Goal: Register for event/course

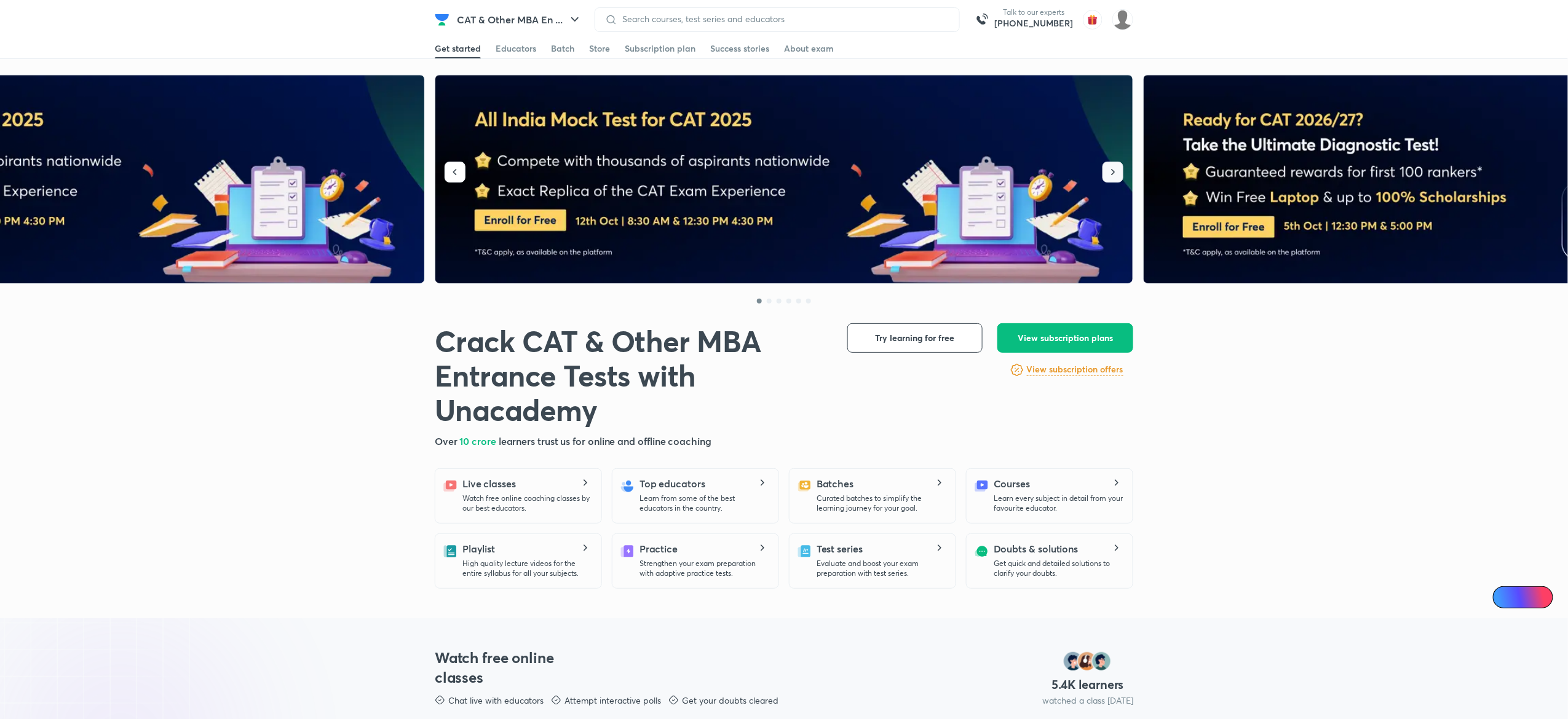
click at [1114, 175] on icon "button" at bounding box center [1113, 172] width 13 height 13
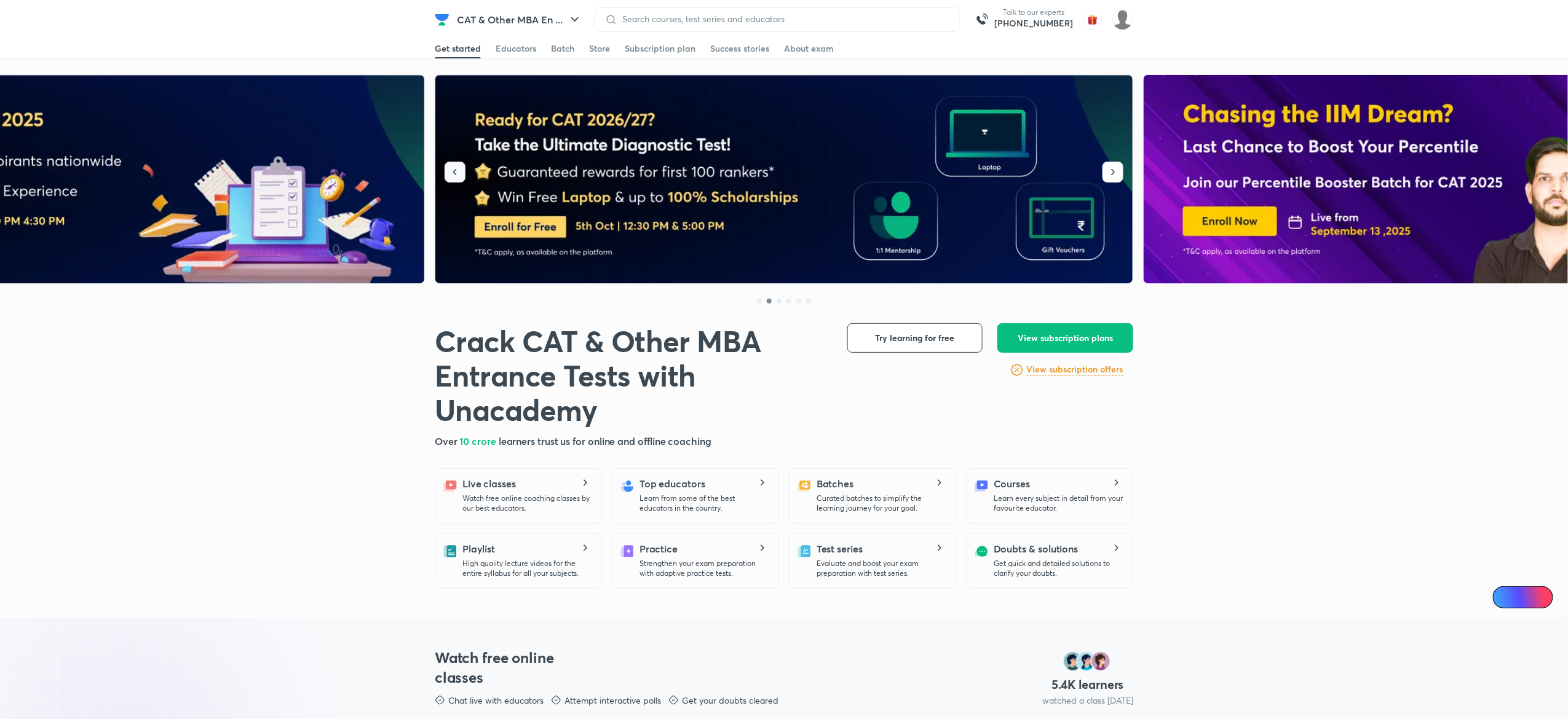
click at [445, 171] on button "button" at bounding box center [454, 172] width 21 height 21
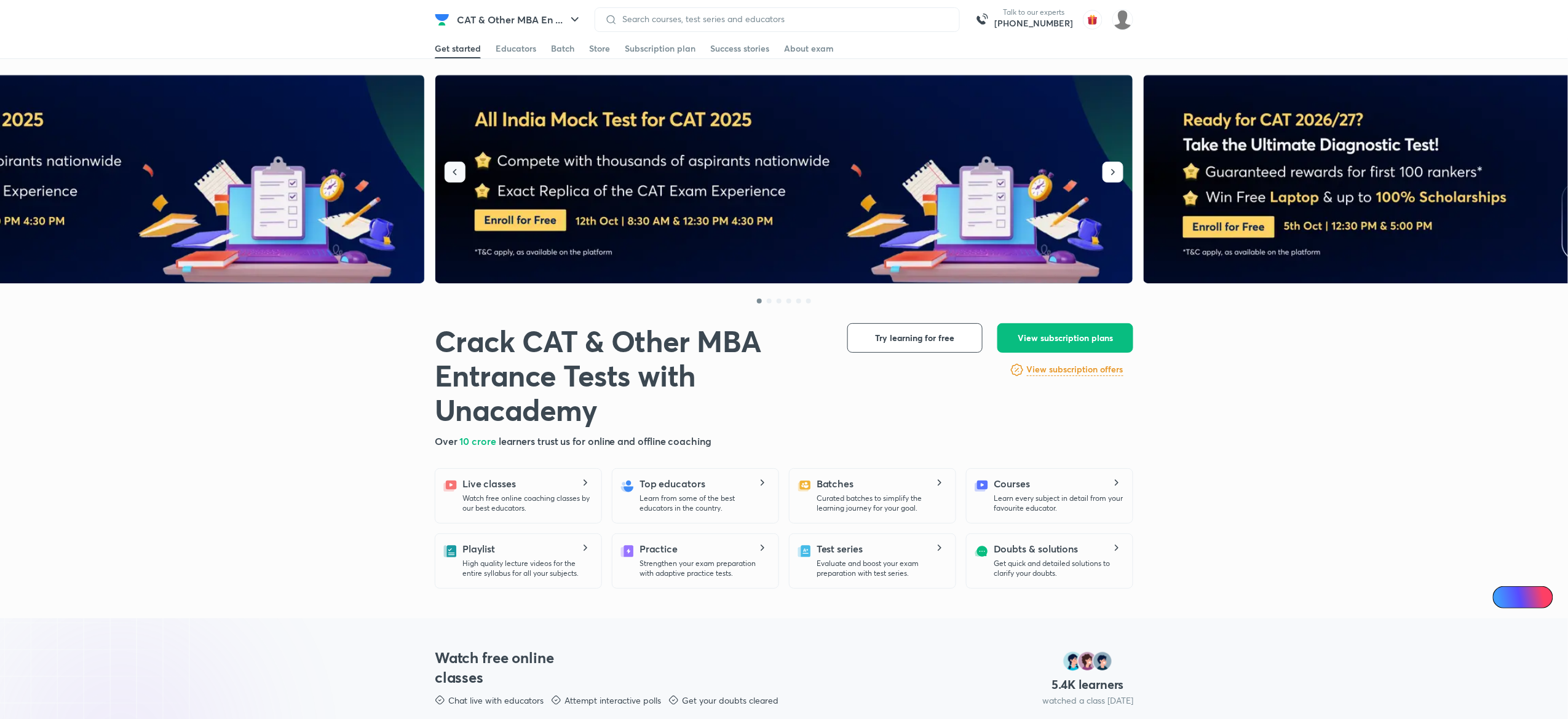
click at [460, 175] on icon "button" at bounding box center [454, 172] width 13 height 13
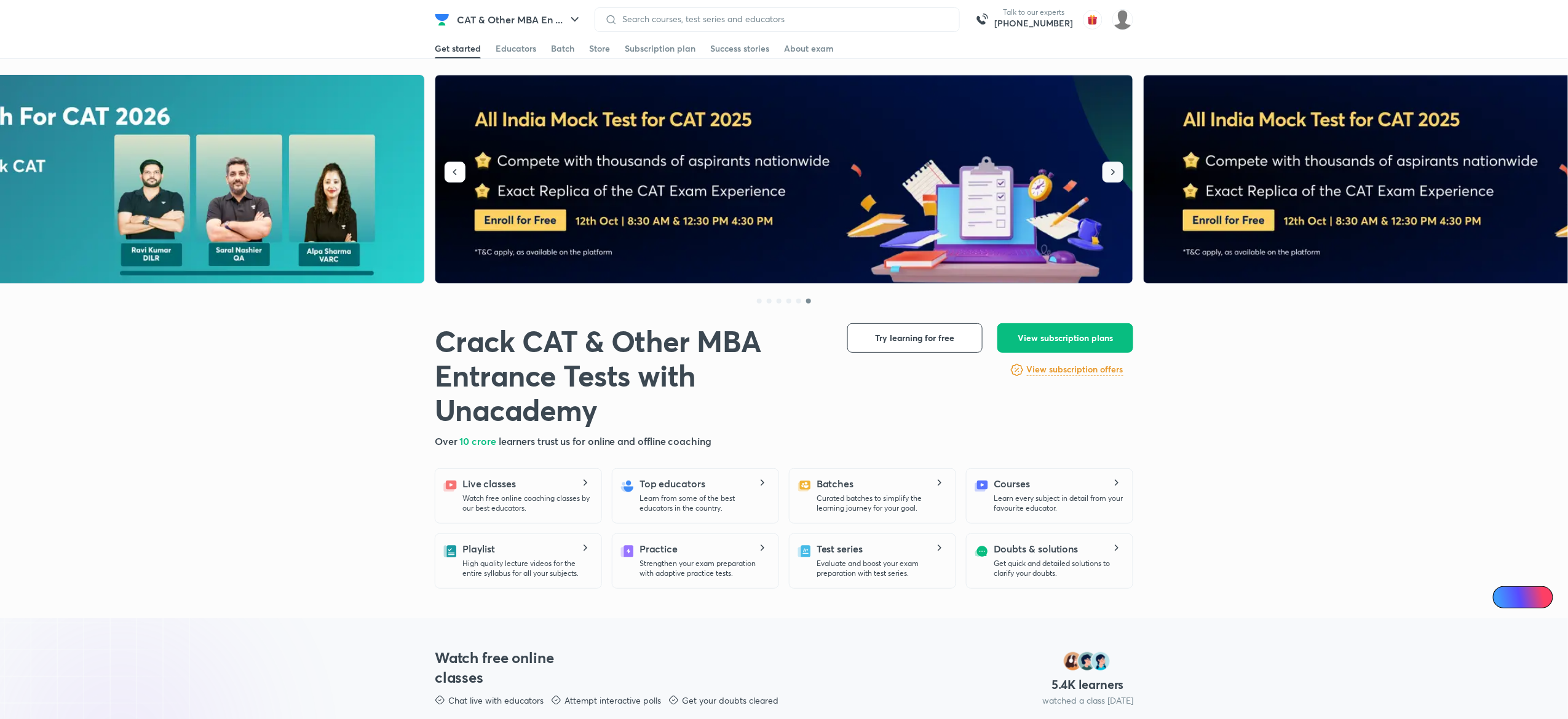
click at [1112, 174] on icon "button" at bounding box center [1114, 172] width 4 height 6
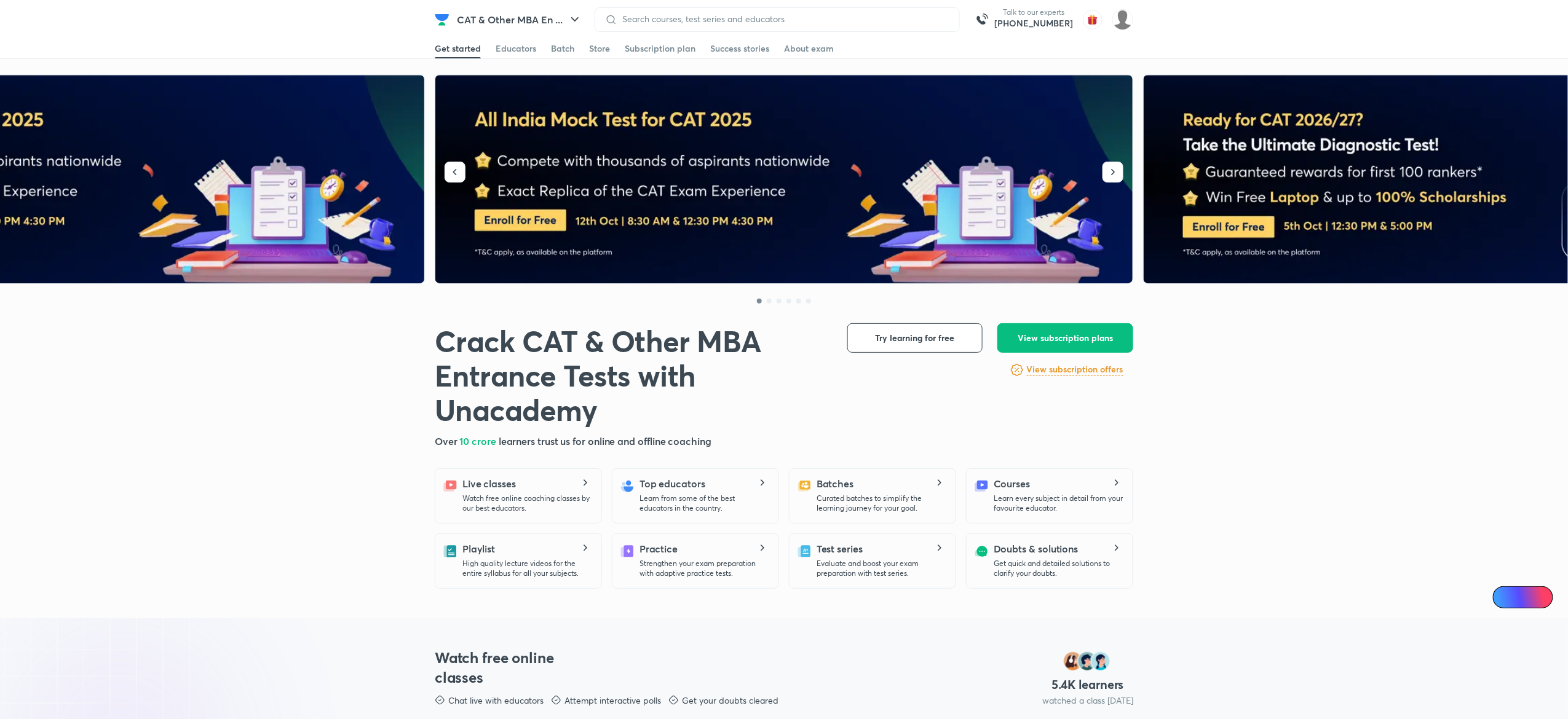
click at [1113, 160] on img at bounding box center [784, 180] width 699 height 209
